Goal: Task Accomplishment & Management: Complete application form

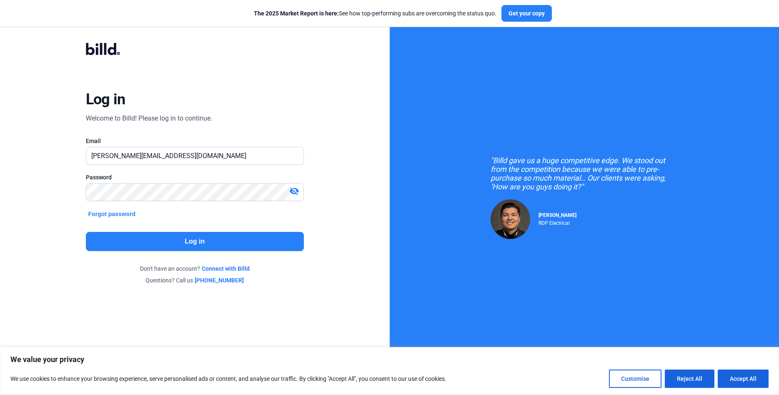
click at [143, 247] on button "Log in" at bounding box center [195, 241] width 218 height 19
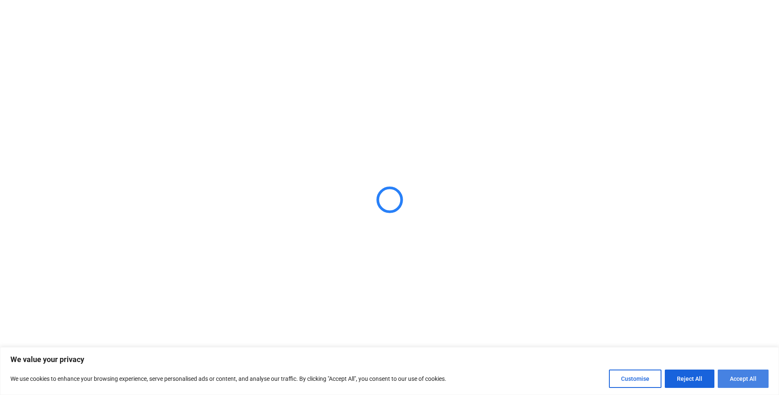
click at [749, 381] on button "Accept All" at bounding box center [743, 378] width 51 height 18
checkbox input "true"
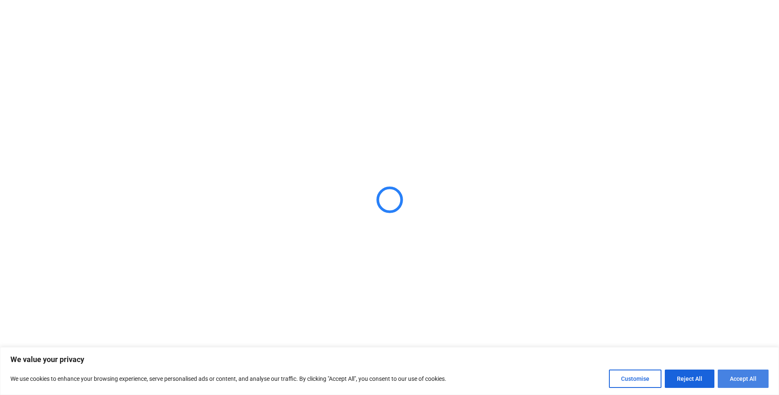
checkbox input "true"
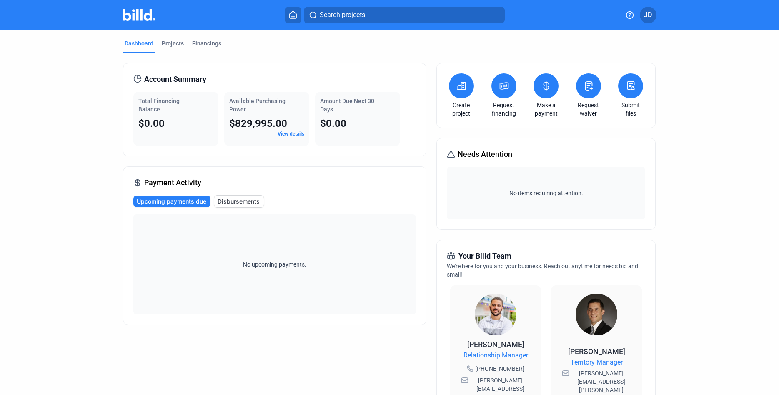
click at [298, 131] on link "View details" at bounding box center [291, 134] width 27 height 6
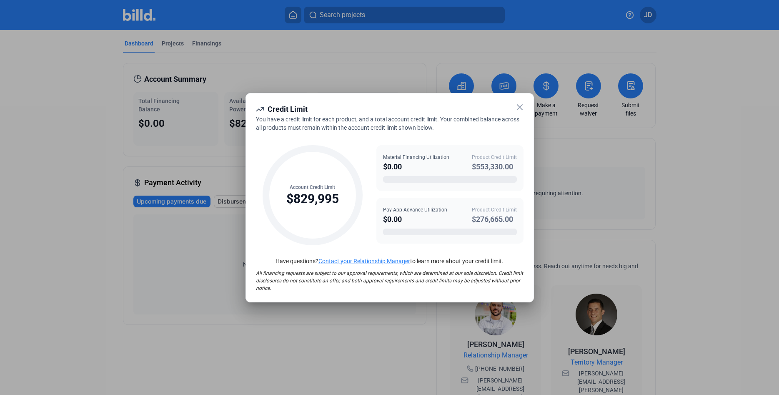
click at [518, 105] on icon at bounding box center [519, 107] width 5 height 5
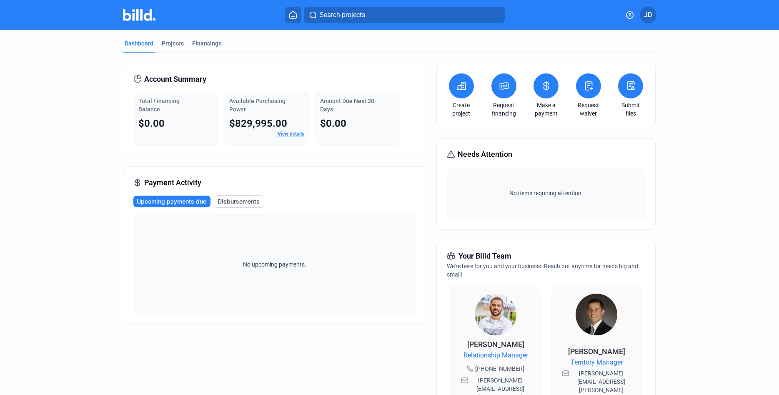
click at [465, 85] on icon at bounding box center [461, 86] width 8 height 8
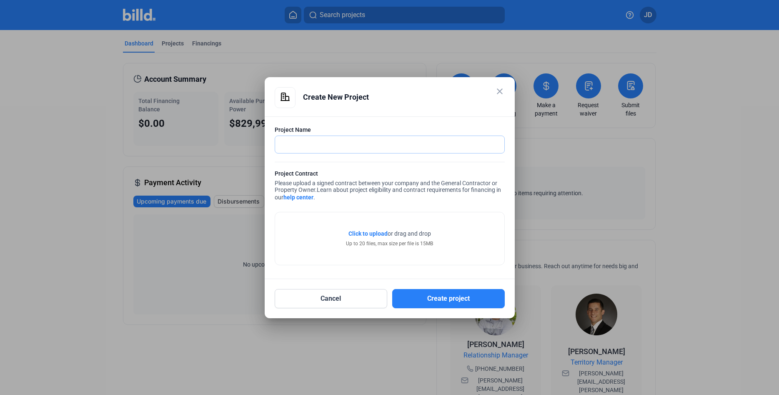
click at [296, 144] on input "text" at bounding box center [389, 144] width 229 height 17
type input "ABC Warehouse"
click at [370, 233] on span "Click to upload" at bounding box center [368, 233] width 39 height 7
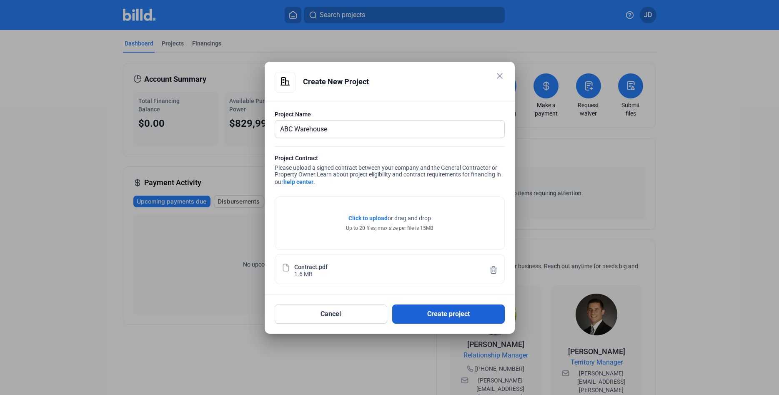
click at [442, 309] on button "Create project" at bounding box center [448, 313] width 113 height 19
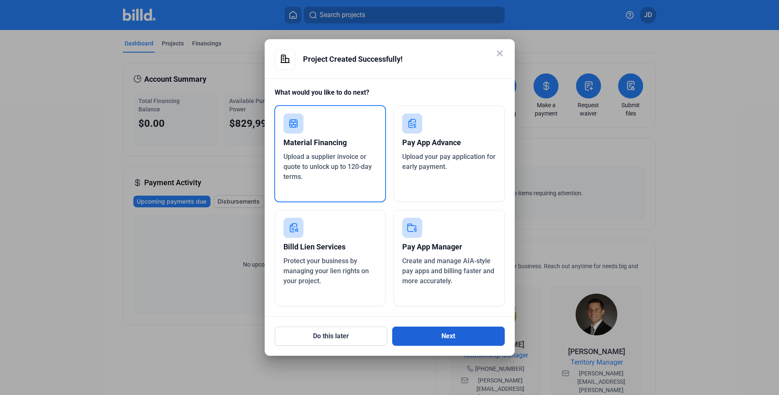
click at [432, 332] on button "Next" at bounding box center [448, 336] width 113 height 19
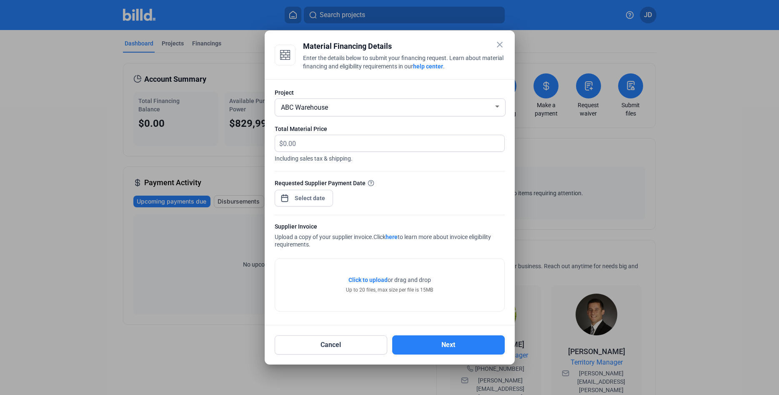
click at [490, 105] on div "ABC Warehouse" at bounding box center [386, 107] width 214 height 12
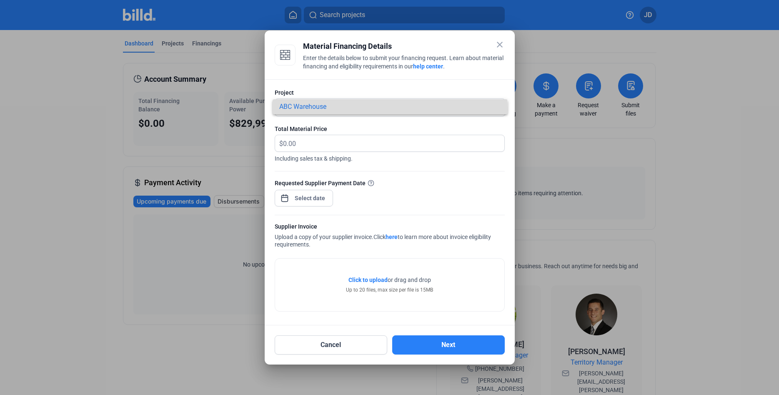
click at [356, 110] on span "ABC Warehouse" at bounding box center [390, 106] width 222 height 15
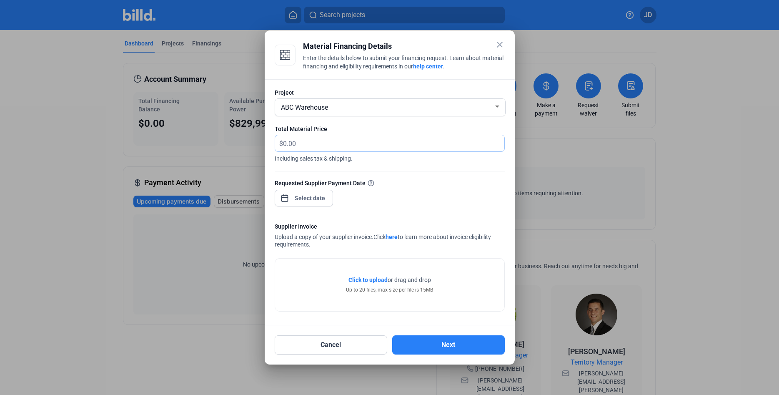
click at [299, 146] on input "text" at bounding box center [389, 143] width 212 height 16
type input "5,916.56"
click at [282, 200] on span "Open calendar" at bounding box center [285, 194] width 20 height 20
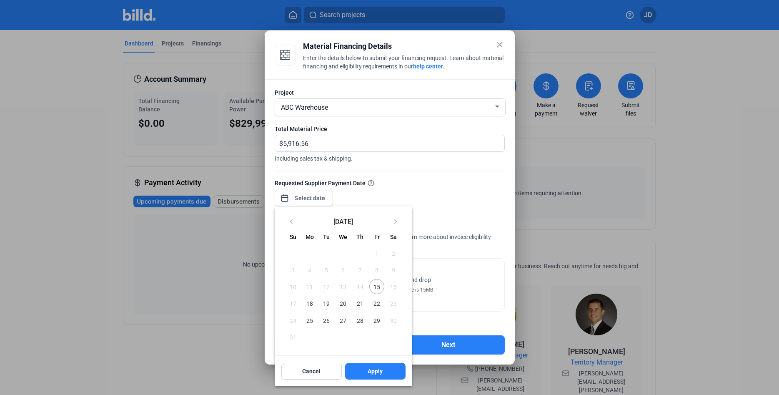
click at [354, 221] on span "[DATE]" at bounding box center [344, 221] width 88 height 7
click at [377, 321] on span "29" at bounding box center [376, 320] width 15 height 15
click at [368, 372] on span "Apply" at bounding box center [375, 371] width 15 height 8
type input "[DATE]"
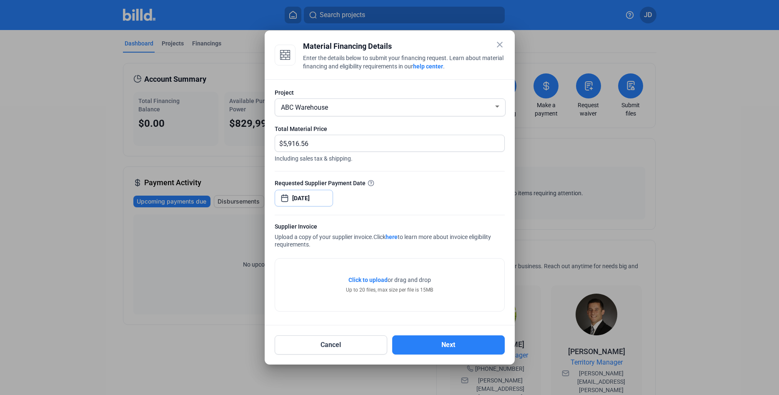
click at [287, 198] on span "Open calendar" at bounding box center [285, 194] width 20 height 20
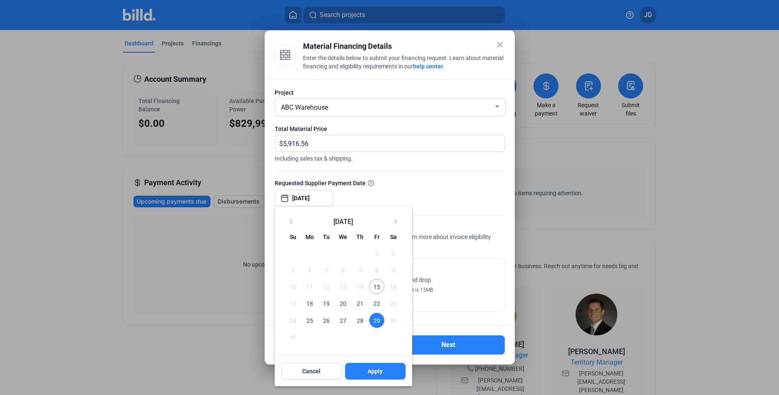
click at [392, 186] on div at bounding box center [389, 197] width 779 height 395
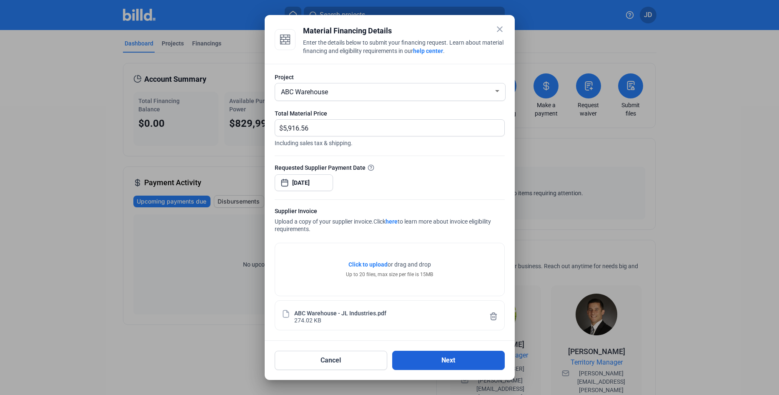
click at [452, 359] on button "Next" at bounding box center [448, 360] width 113 height 19
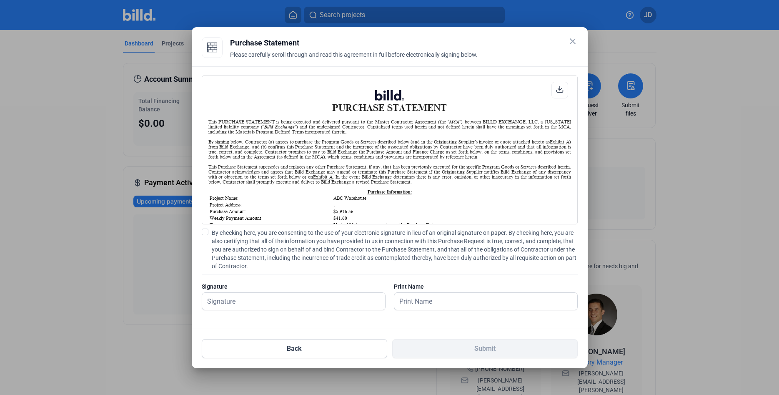
click at [576, 40] on mat-icon "close" at bounding box center [573, 41] width 10 height 10
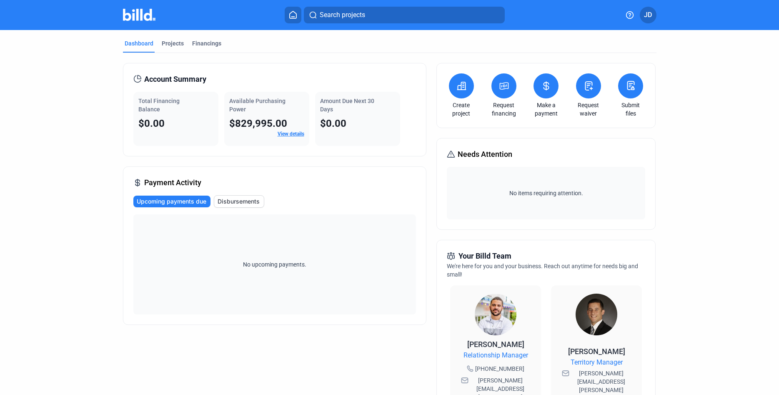
click at [649, 10] on span "JD" at bounding box center [648, 15] width 8 height 10
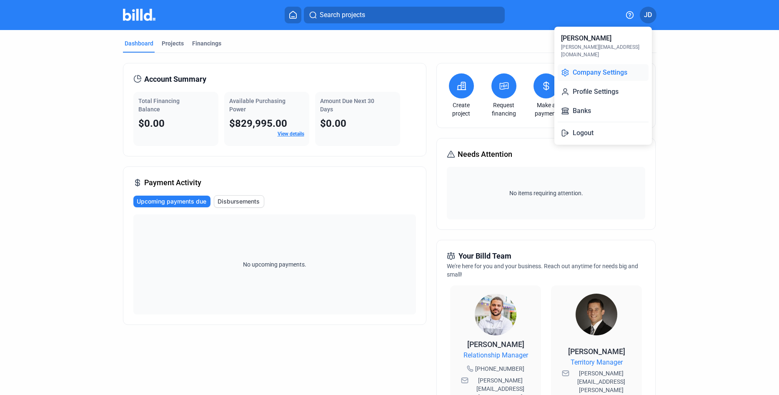
click at [589, 64] on button "Company Settings" at bounding box center [603, 72] width 91 height 17
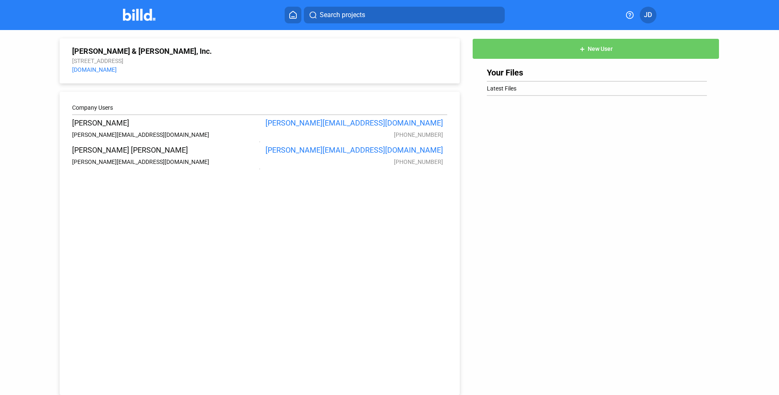
click at [522, 50] on button "add New User" at bounding box center [595, 48] width 247 height 21
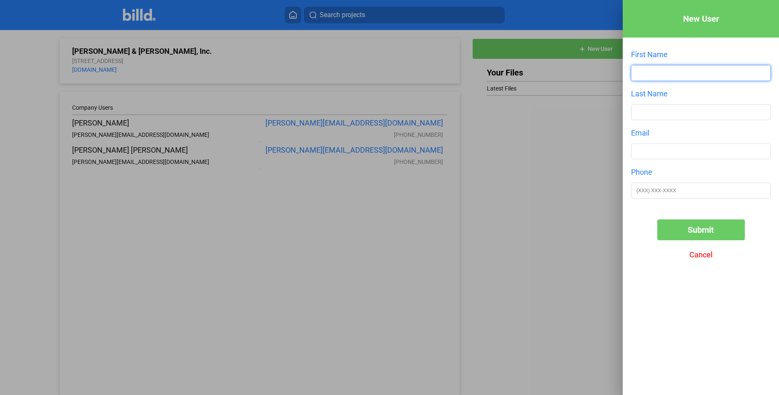
click at [668, 75] on input "text" at bounding box center [701, 72] width 139 height 15
type input "[PERSON_NAME]"
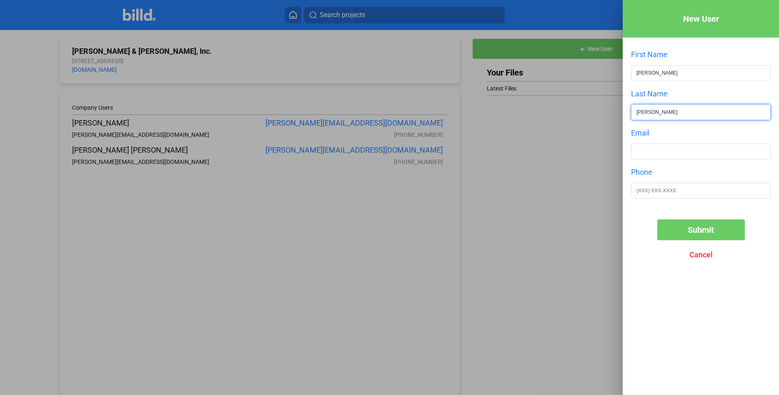
type input "[PERSON_NAME]"
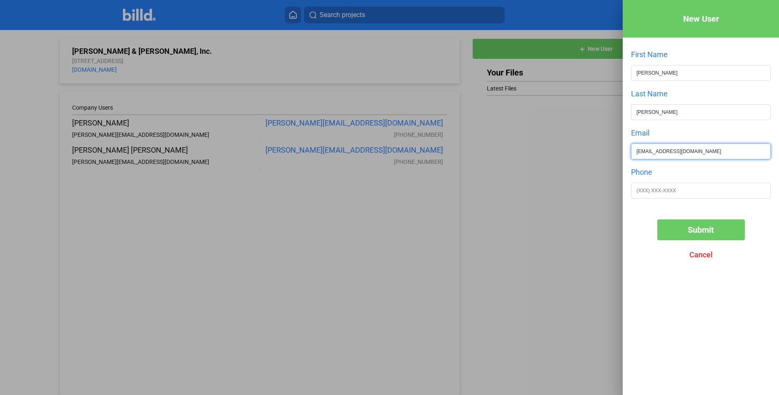
type input "[EMAIL_ADDRESS][DOMAIN_NAME]"
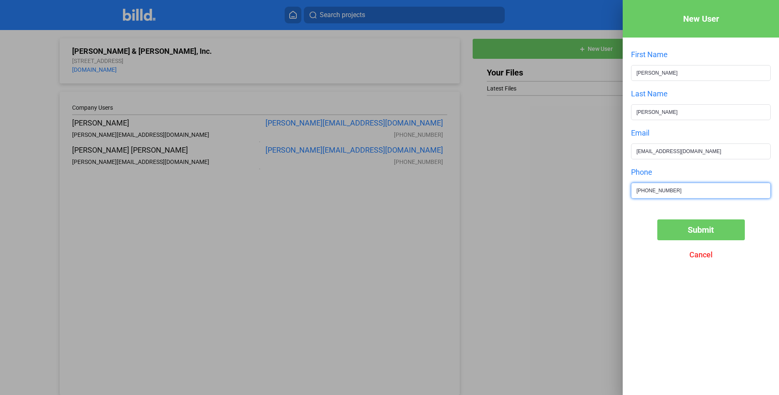
type input "[PHONE_NUMBER]"
click at [689, 229] on span "Submit" at bounding box center [701, 230] width 26 height 10
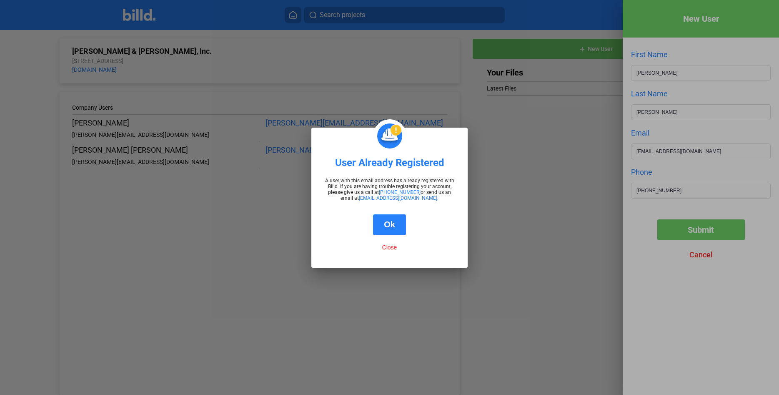
click at [392, 227] on button "Ok" at bounding box center [389, 224] width 33 height 21
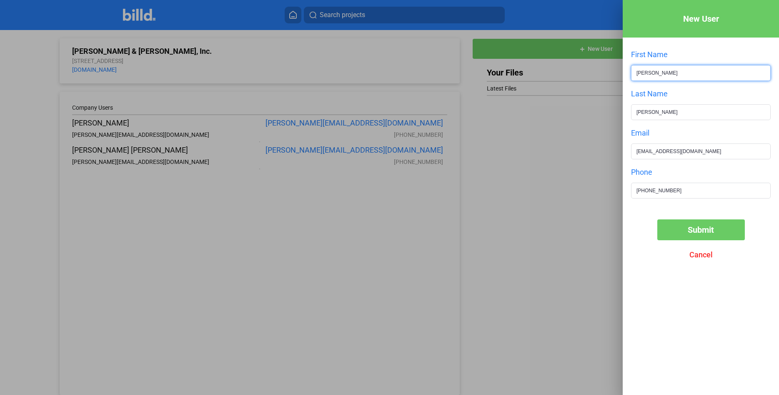
drag, startPoint x: 666, startPoint y: 72, endPoint x: 629, endPoint y: 76, distance: 36.5
click at [629, 76] on div "New User First Name [PERSON_NAME] Last Name [PERSON_NAME] Email [PERSON_NAME][E…" at bounding box center [701, 185] width 156 height 370
drag, startPoint x: 662, startPoint y: 73, endPoint x: 633, endPoint y: 71, distance: 29.7
click at [633, 71] on input "[PERSON_NAME]" at bounding box center [701, 72] width 139 height 15
type input "Max"
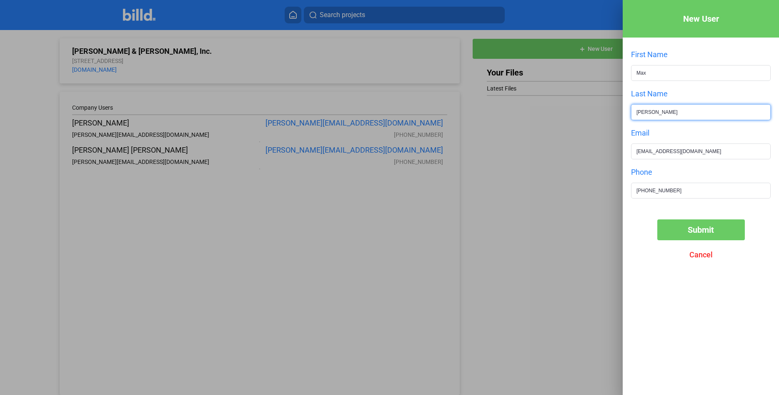
type input "[PERSON_NAME]"
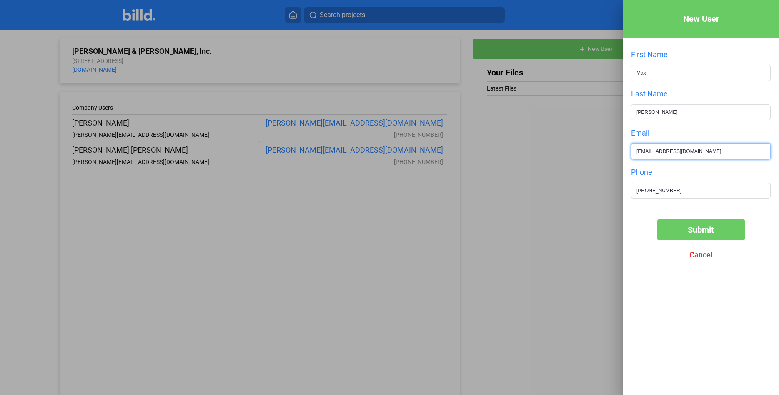
type input "[EMAIL_ADDRESS][DOMAIN_NAME]"
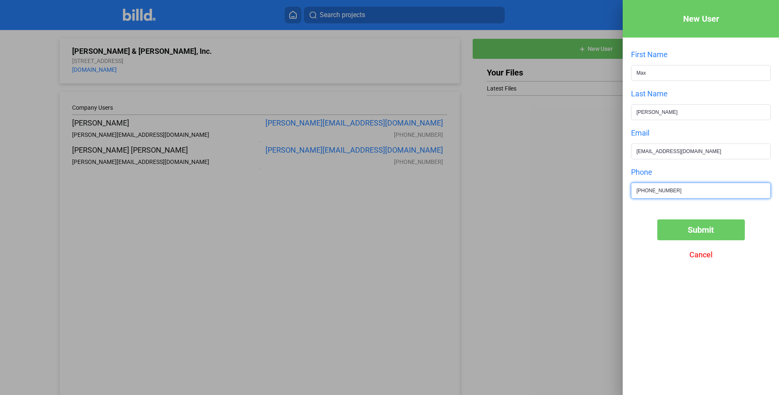
drag, startPoint x: 672, startPoint y: 189, endPoint x: 601, endPoint y: 186, distance: 71.0
click at [632, 186] on input "[PHONE_NUMBER]" at bounding box center [701, 190] width 139 height 15
type input "[PHONE_NUMBER]"
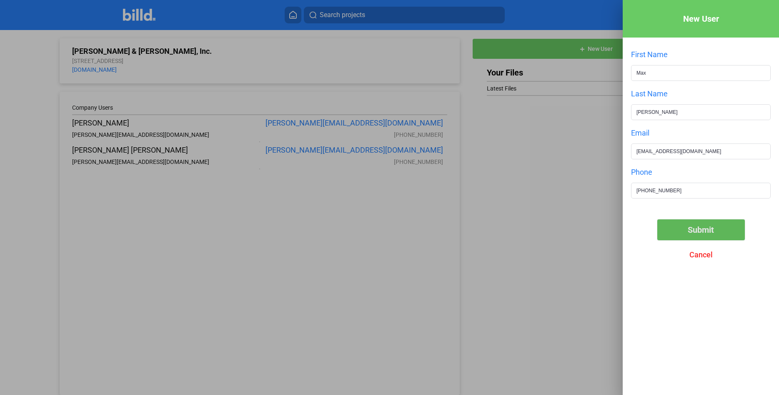
click at [686, 227] on button "Submit" at bounding box center [702, 229] width 88 height 21
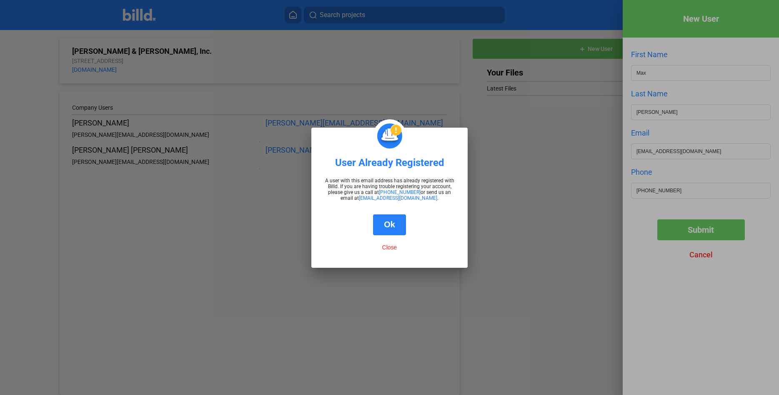
click at [392, 227] on button "Ok" at bounding box center [389, 224] width 33 height 21
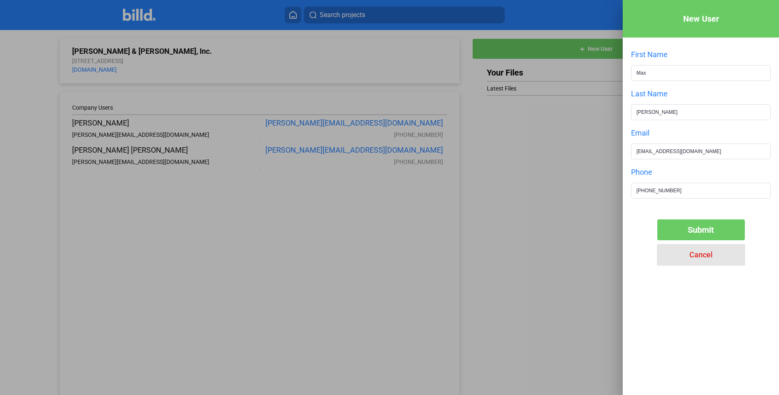
click at [696, 254] on span "Cancel" at bounding box center [701, 254] width 23 height 9
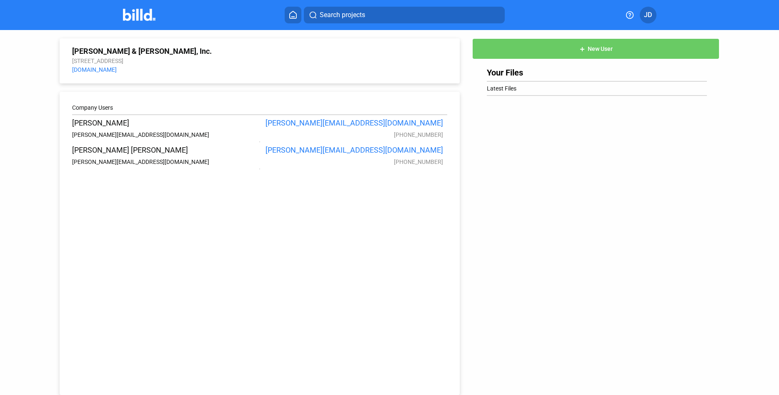
click at [291, 16] on icon at bounding box center [293, 14] width 7 height 7
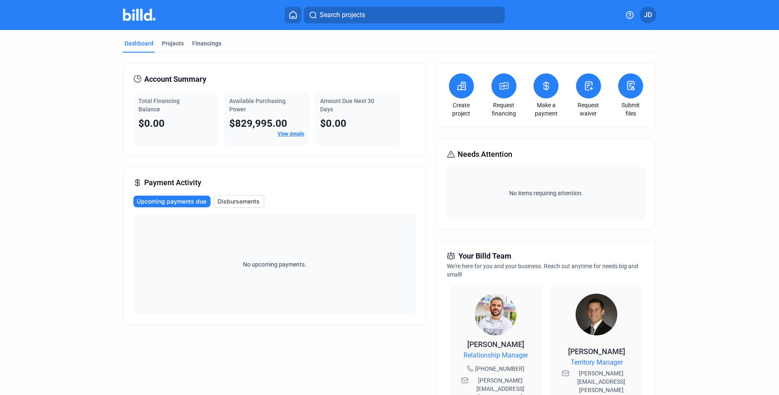
click at [287, 134] on link "View details" at bounding box center [291, 134] width 27 height 6
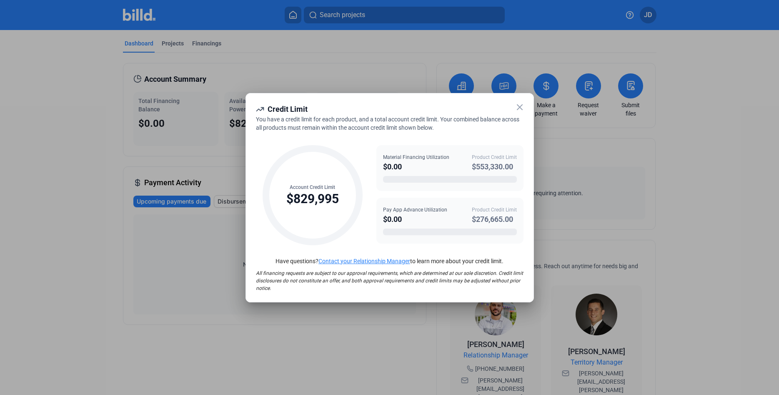
click at [519, 110] on icon at bounding box center [520, 107] width 10 height 10
